Goal: Transaction & Acquisition: Book appointment/travel/reservation

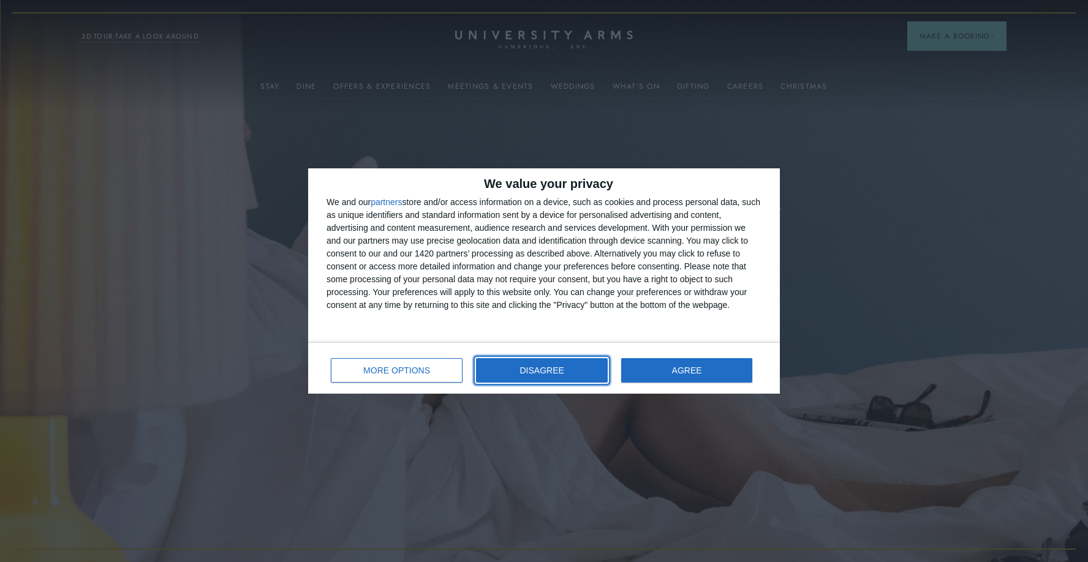
click at [552, 368] on span "DISAGREE" at bounding box center [542, 370] width 44 height 9
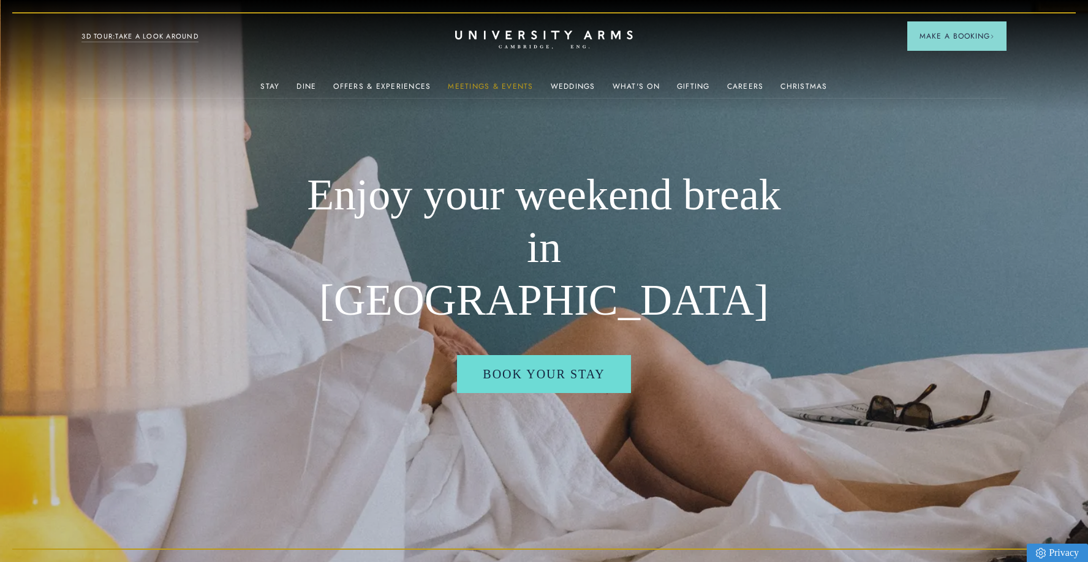
click at [496, 85] on link "Meetings & Events" at bounding box center [490, 90] width 85 height 16
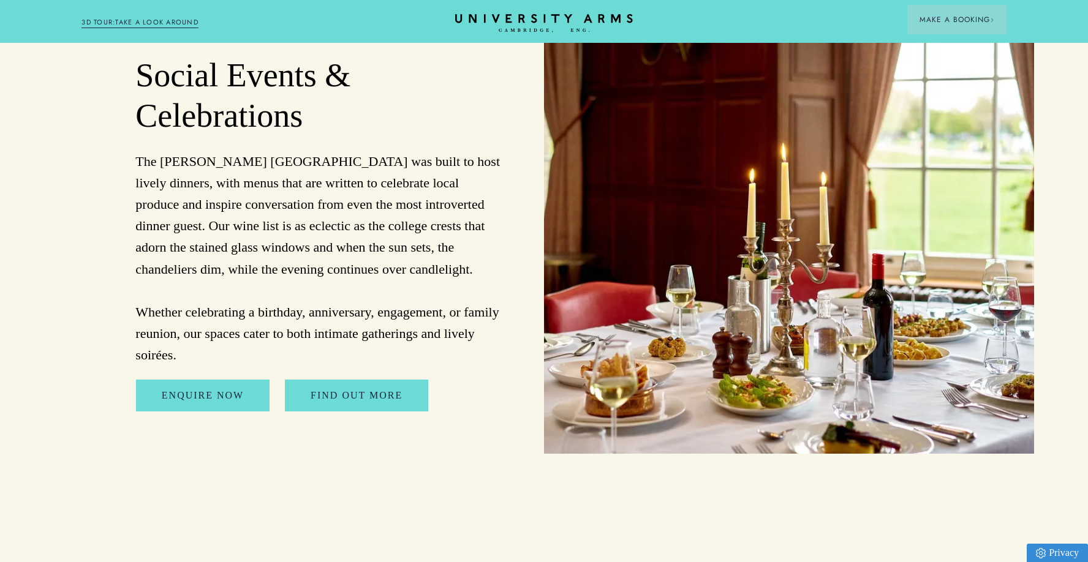
scroll to position [3582, 0]
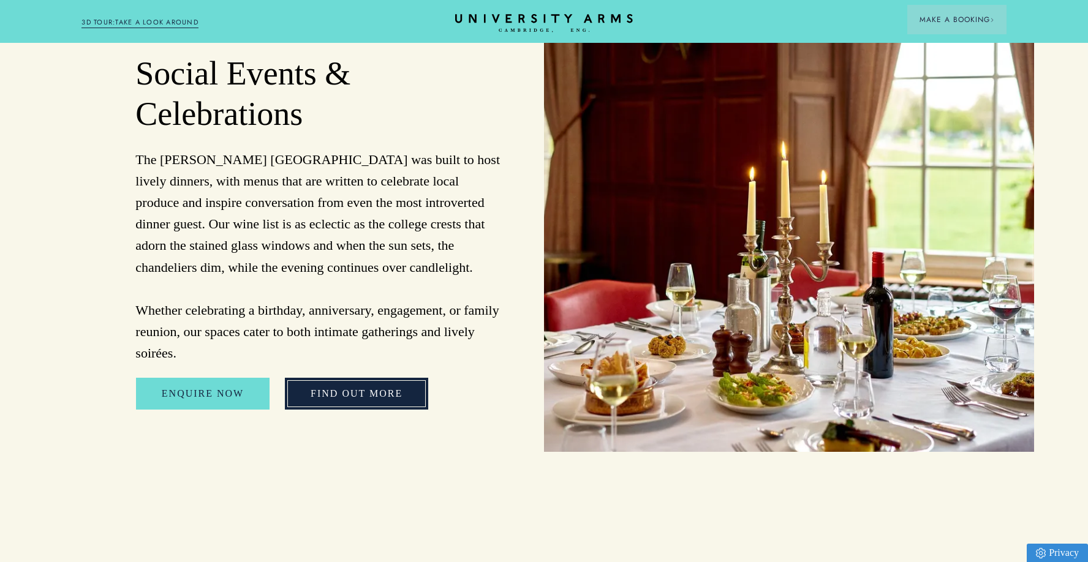
click at [370, 378] on link "FIND OUT MORE" at bounding box center [356, 394] width 143 height 32
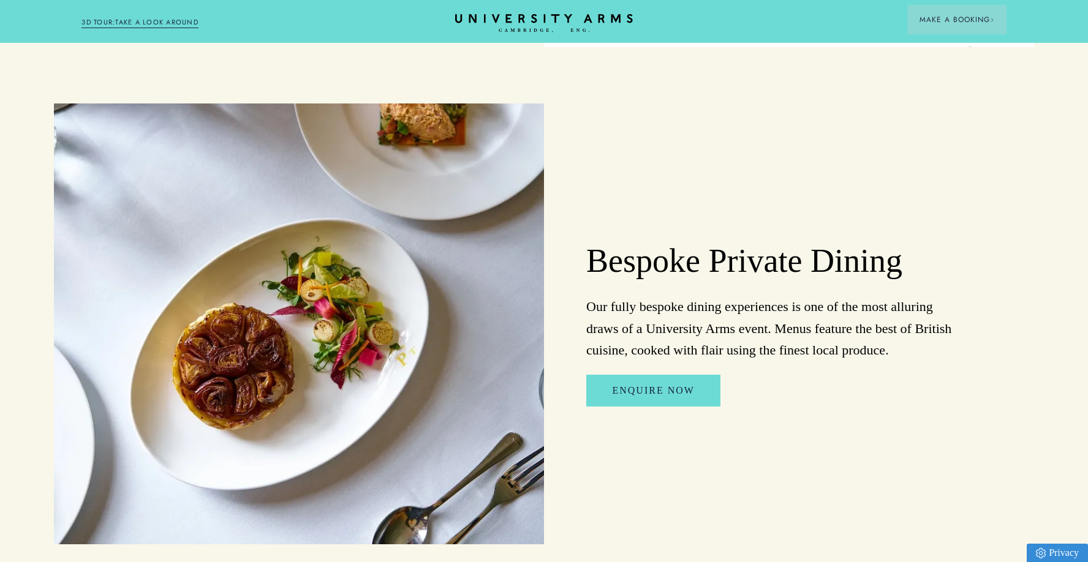
scroll to position [1069, 0]
click at [645, 393] on link "ENQUIRE NOW" at bounding box center [653, 390] width 134 height 32
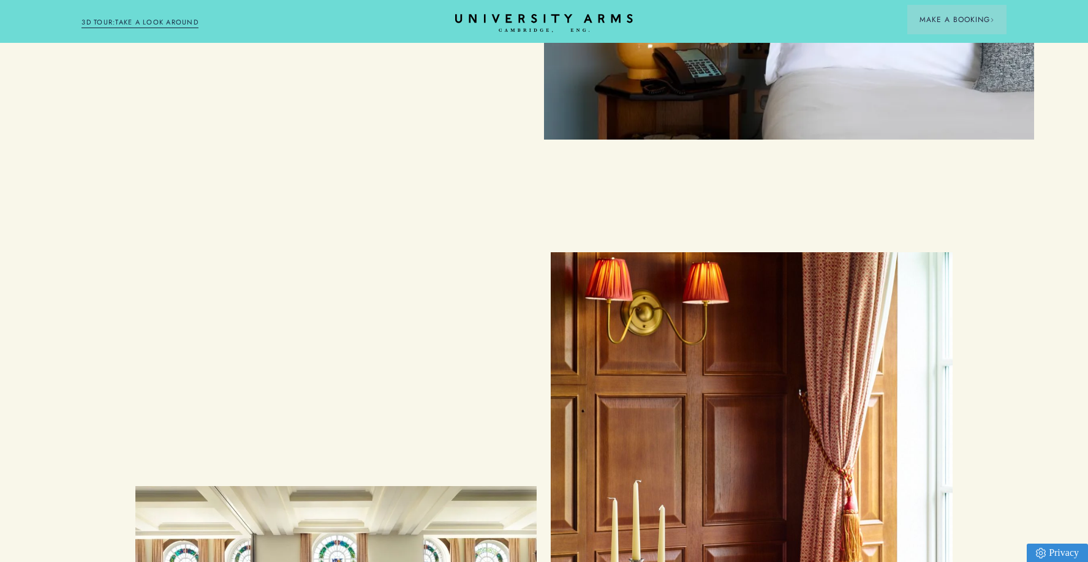
scroll to position [3938, 0]
